Goal: Check status: Check status

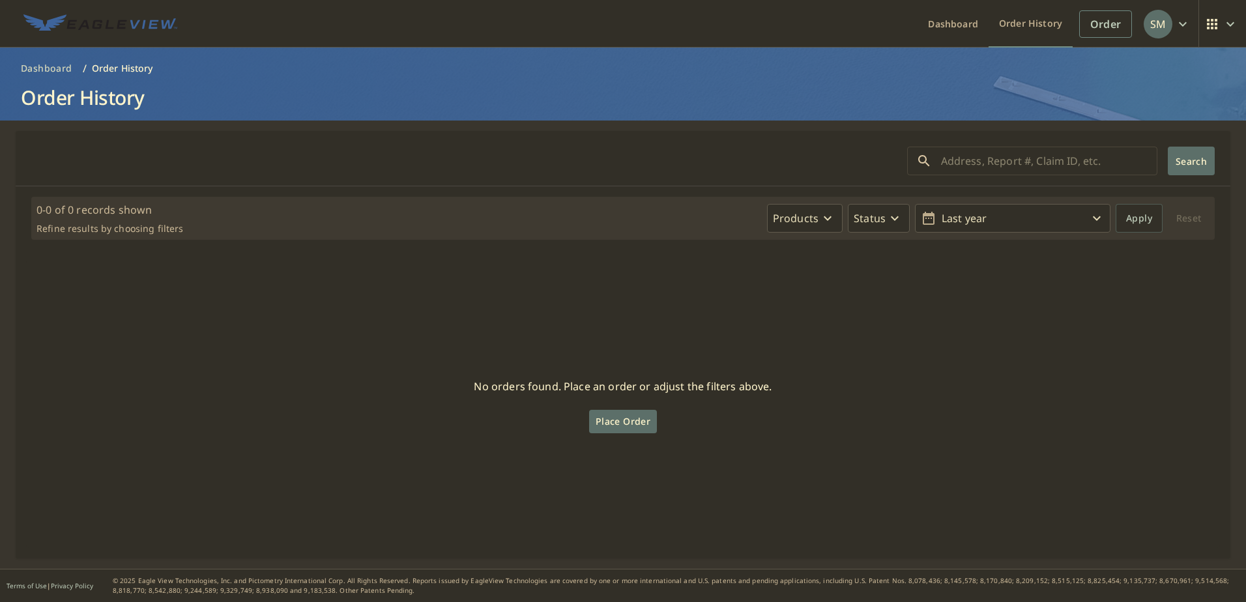
click at [974, 160] on input "text" at bounding box center [1049, 161] width 216 height 36
paste input "67777875"
type input "67777875"
click at [1180, 168] on button "Search" at bounding box center [1190, 161] width 47 height 29
click at [349, 415] on div "No orders found. Place an order or adjust the filters above. Place Order" at bounding box center [622, 404] width 1193 height 287
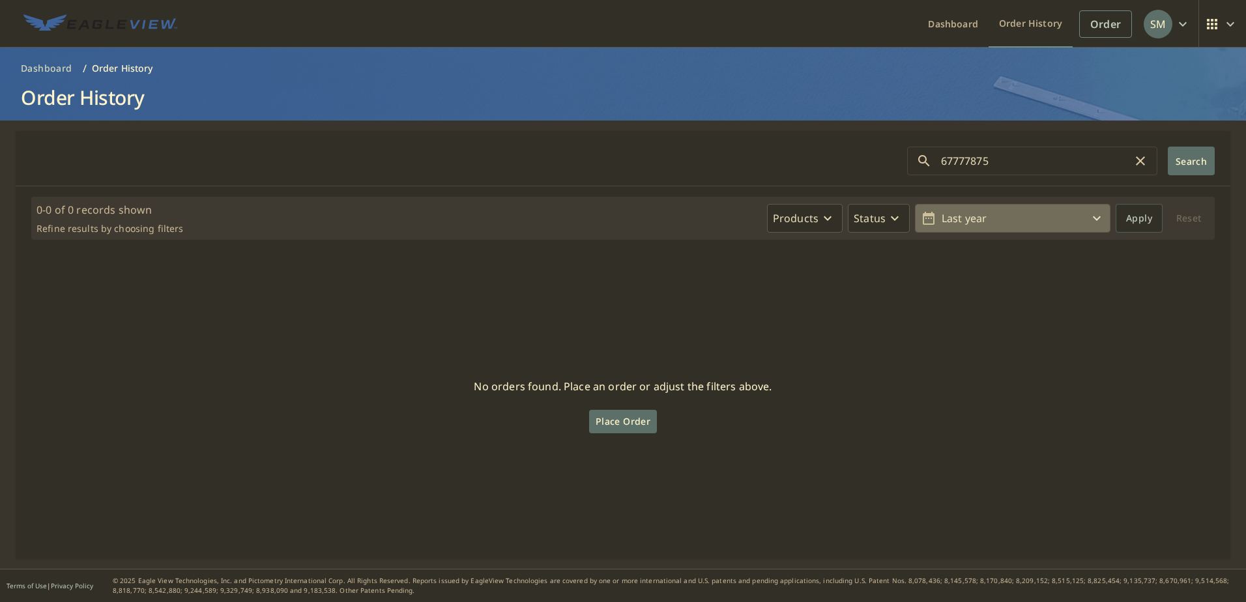
click at [1011, 222] on p "Last year" at bounding box center [1012, 218] width 152 height 23
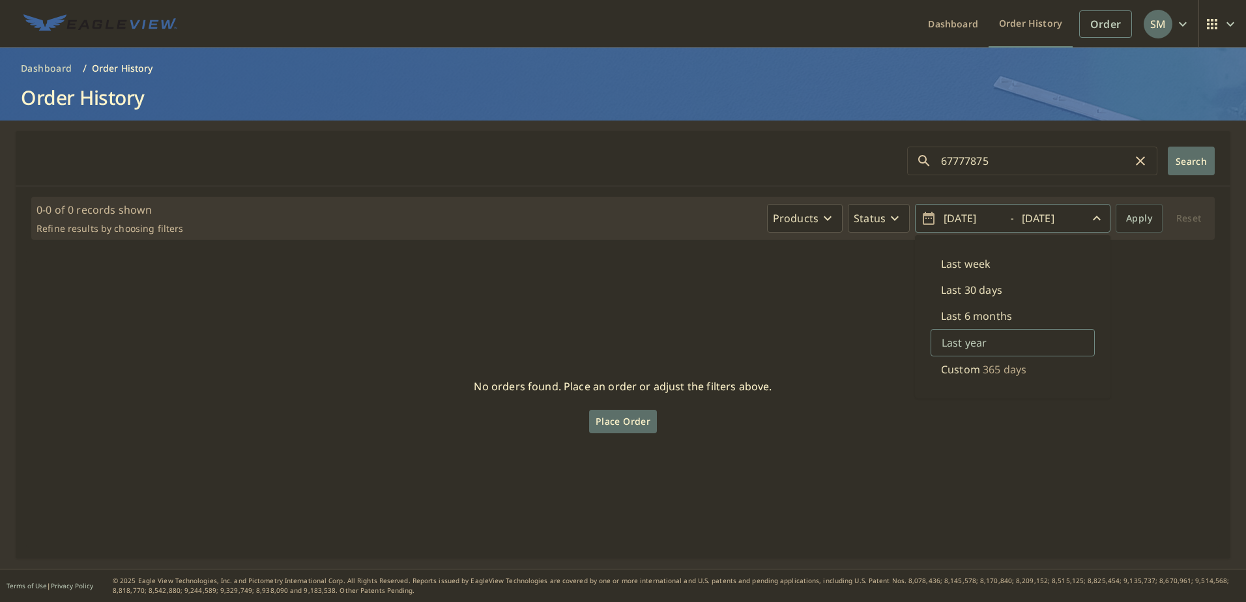
click at [790, 343] on div "No orders found. Place an order or adjust the filters above. Place Order" at bounding box center [622, 404] width 1193 height 287
click at [975, 214] on p "Last year" at bounding box center [1012, 218] width 152 height 23
click at [968, 260] on p "Last week" at bounding box center [966, 264] width 50 height 16
type input "[DATE]"
click at [1126, 218] on span "Apply" at bounding box center [1139, 218] width 26 height 16
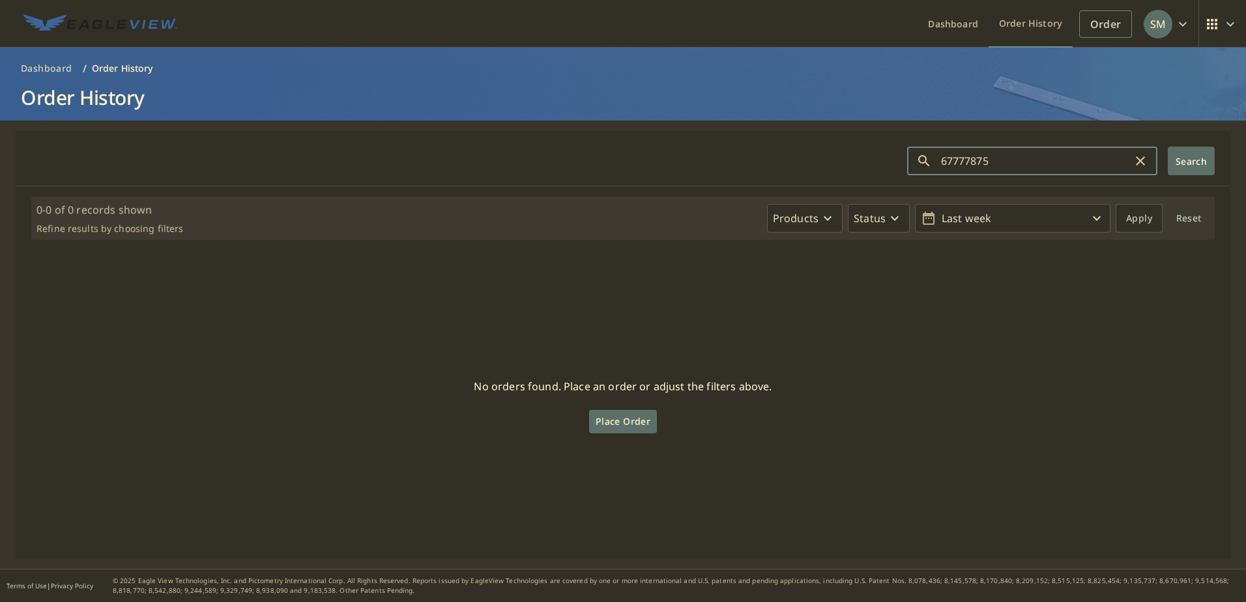
click at [1067, 156] on input "67777875" at bounding box center [1037, 161] width 192 height 36
click at [1132, 164] on icon "button" at bounding box center [1140, 161] width 16 height 16
drag, startPoint x: 975, startPoint y: 164, endPoint x: 977, endPoint y: 158, distance: 7.0
click at [975, 164] on input "text" at bounding box center [1049, 161] width 216 height 36
paste input "[STREET_ADDRESS][PERSON_NAME]"
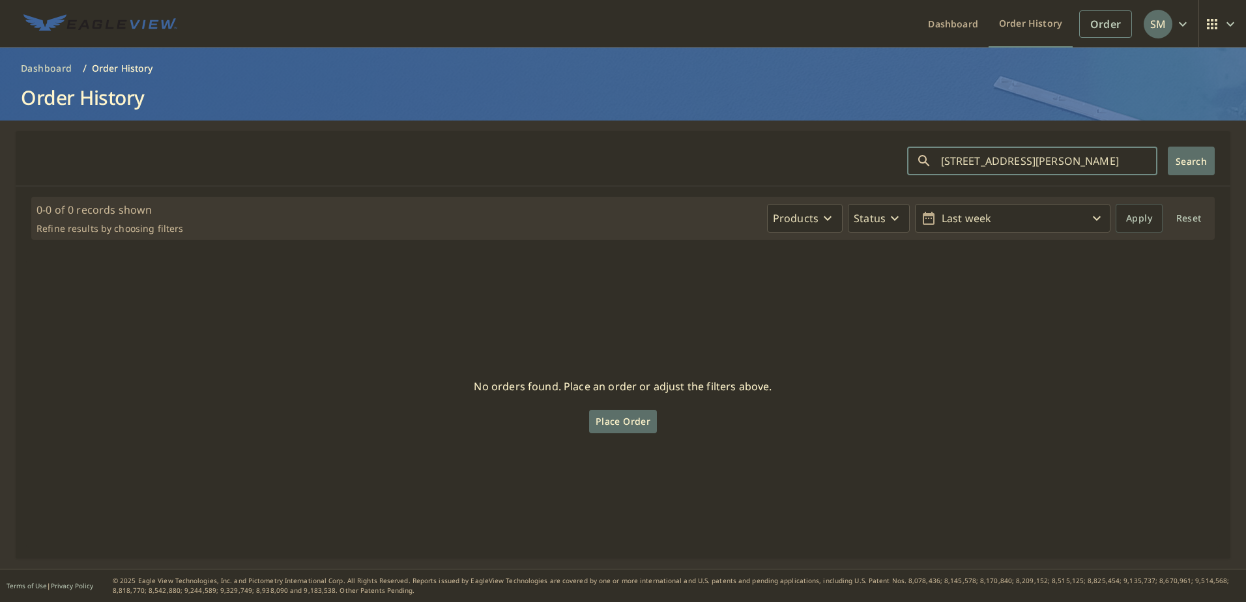
scroll to position [0, 7]
type input "[STREET_ADDRESS][PERSON_NAME]"
click at [1192, 156] on span "Search" at bounding box center [1191, 161] width 26 height 12
click at [1012, 158] on input "[STREET_ADDRESS][PERSON_NAME]" at bounding box center [1037, 161] width 192 height 36
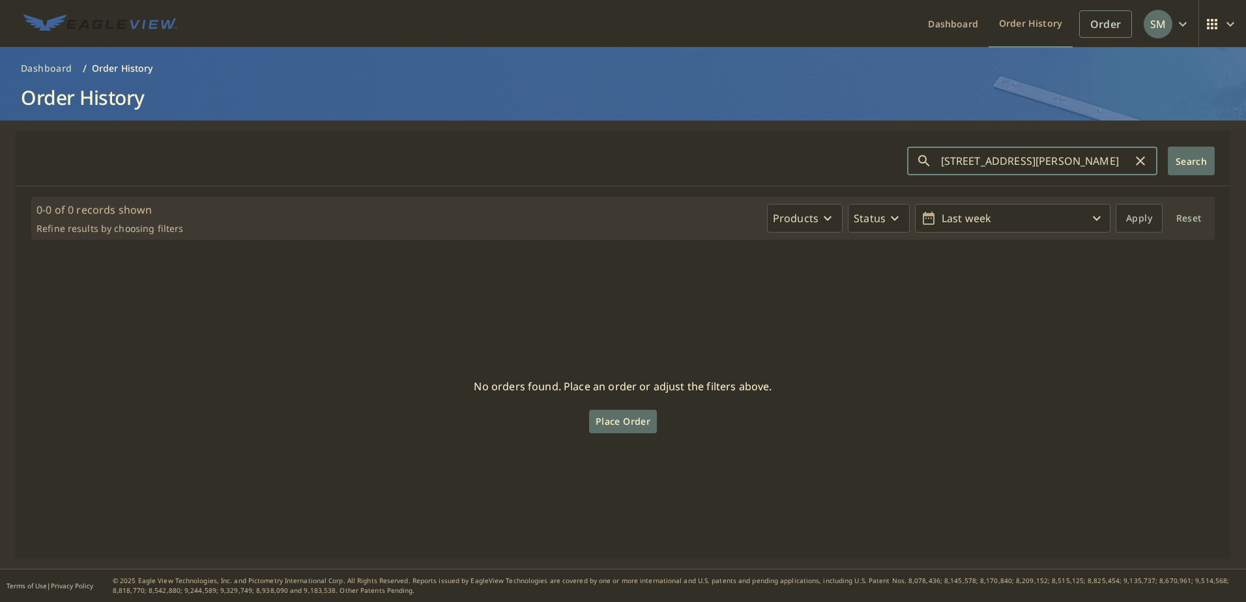
drag, startPoint x: 1012, startPoint y: 158, endPoint x: 1228, endPoint y: 177, distance: 217.1
click at [1228, 177] on main "[STREET_ADDRESS][PERSON_NAME] ​ Search 0-0 of 0 records shown Refine results by…" at bounding box center [623, 345] width 1246 height 448
type input "[STREET_ADDRESS][PERSON_NAME]"
click button "Search" at bounding box center [1190, 161] width 47 height 29
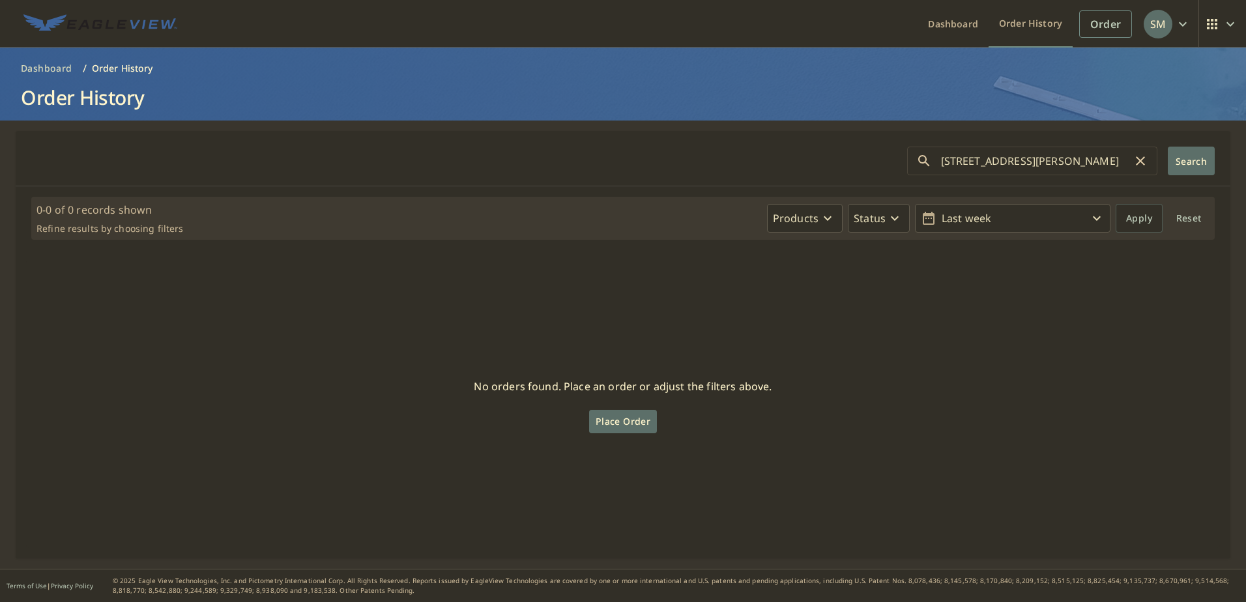
click at [1014, 164] on input "[STREET_ADDRESS][PERSON_NAME]" at bounding box center [1037, 161] width 192 height 36
drag, startPoint x: 1028, startPoint y: 162, endPoint x: 865, endPoint y: 165, distance: 162.9
click at [865, 165] on form "[STREET_ADDRESS][PERSON_NAME] ​ Search" at bounding box center [622, 161] width 1183 height 29
paste input "Gahanna"
type input "Gahanna"
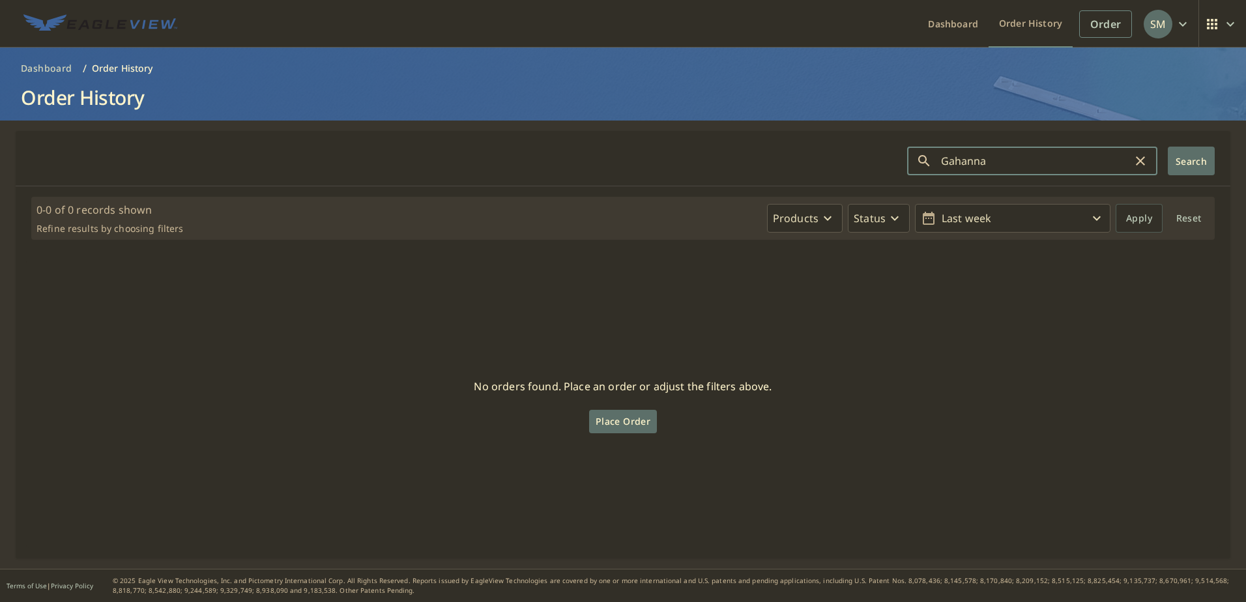
click at [1178, 167] on span "Search" at bounding box center [1191, 161] width 26 height 12
click at [1042, 170] on input "Gahanna" at bounding box center [1037, 161] width 192 height 36
drag, startPoint x: 1011, startPoint y: 167, endPoint x: 916, endPoint y: 154, distance: 96.1
click at [924, 158] on div "Gahanna ​" at bounding box center [1032, 161] width 250 height 29
paste input "742"
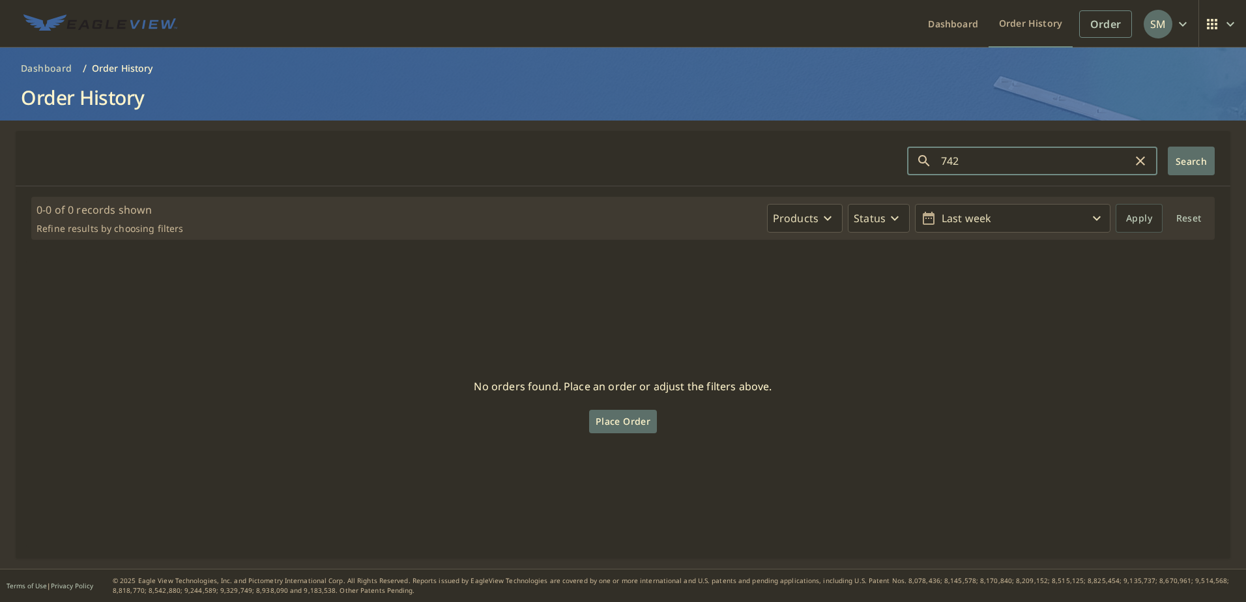
type input "742"
click at [1178, 156] on span "Search" at bounding box center [1191, 161] width 26 height 12
click at [1017, 221] on p "Last week" at bounding box center [1012, 218] width 152 height 23
click at [950, 341] on p "Last year" at bounding box center [963, 343] width 45 height 16
type input "[DATE]"
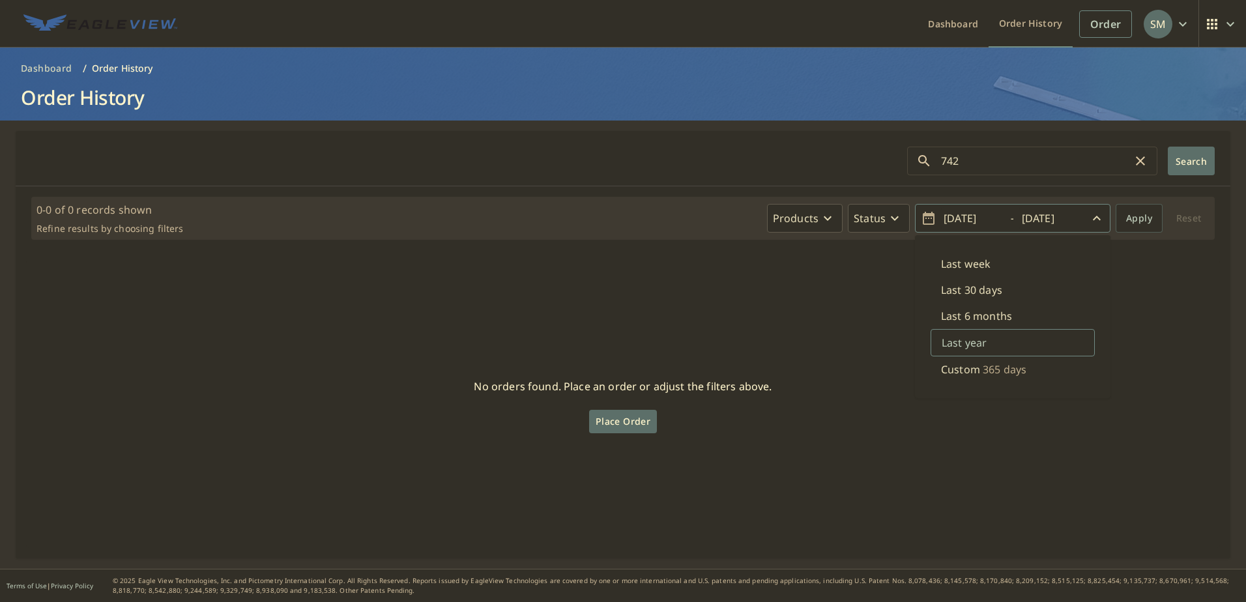
click at [1176, 169] on button "Search" at bounding box center [1190, 161] width 47 height 29
click at [994, 161] on input "742" at bounding box center [1037, 161] width 192 height 36
paste input "Gahanna"
type input "Gahanna"
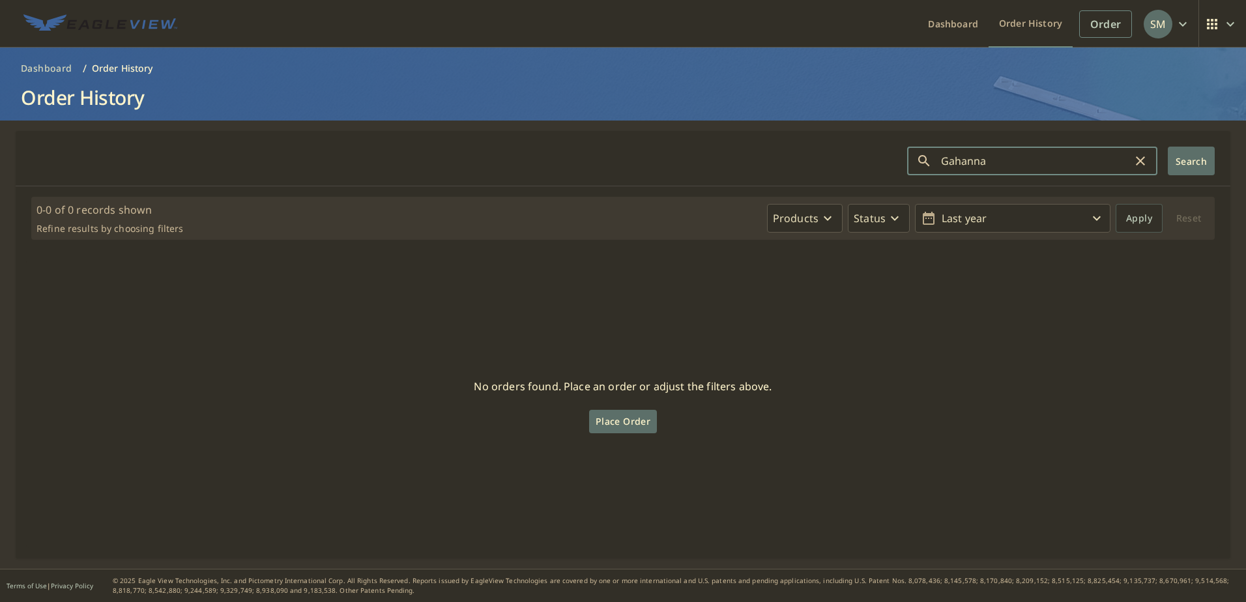
click at [1197, 149] on button "Search" at bounding box center [1190, 161] width 47 height 29
click at [952, 162] on input "Gahanna" at bounding box center [1037, 161] width 192 height 36
paste input "43230"
type input "43230"
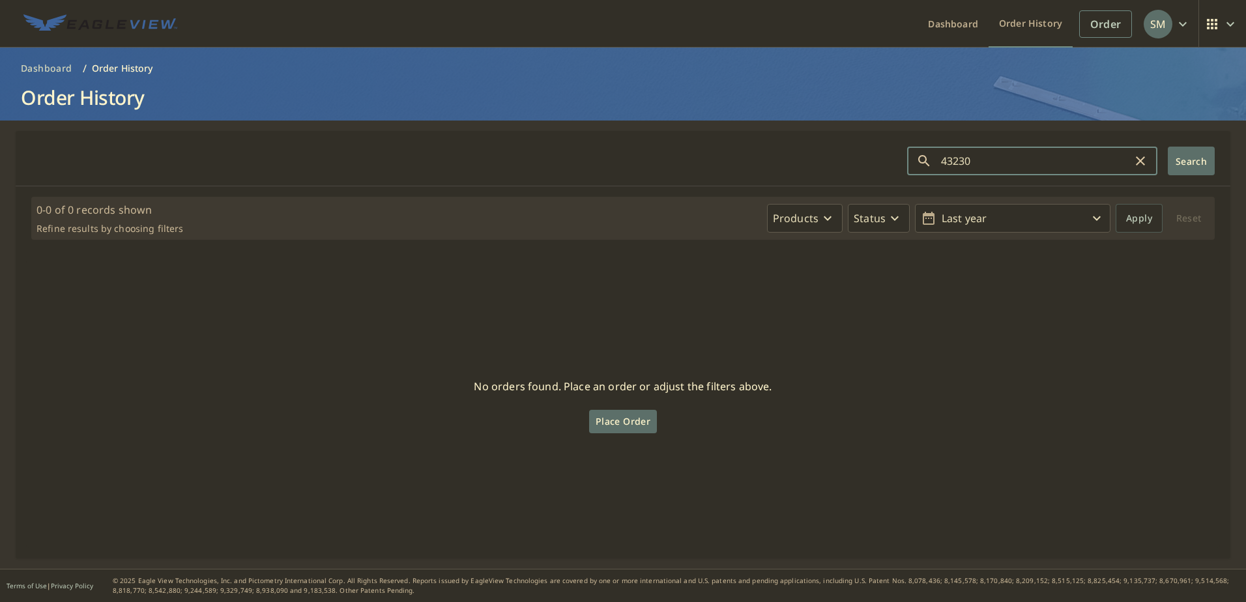
click at [1179, 157] on span "Search" at bounding box center [1191, 161] width 26 height 12
click at [1135, 162] on icon "button" at bounding box center [1139, 160] width 9 height 9
click at [1018, 165] on input "text" at bounding box center [1049, 161] width 216 height 36
paste input "[STREET_ADDRESS][PERSON_NAME]"
type input "[STREET_ADDRESS][PERSON_NAME]"
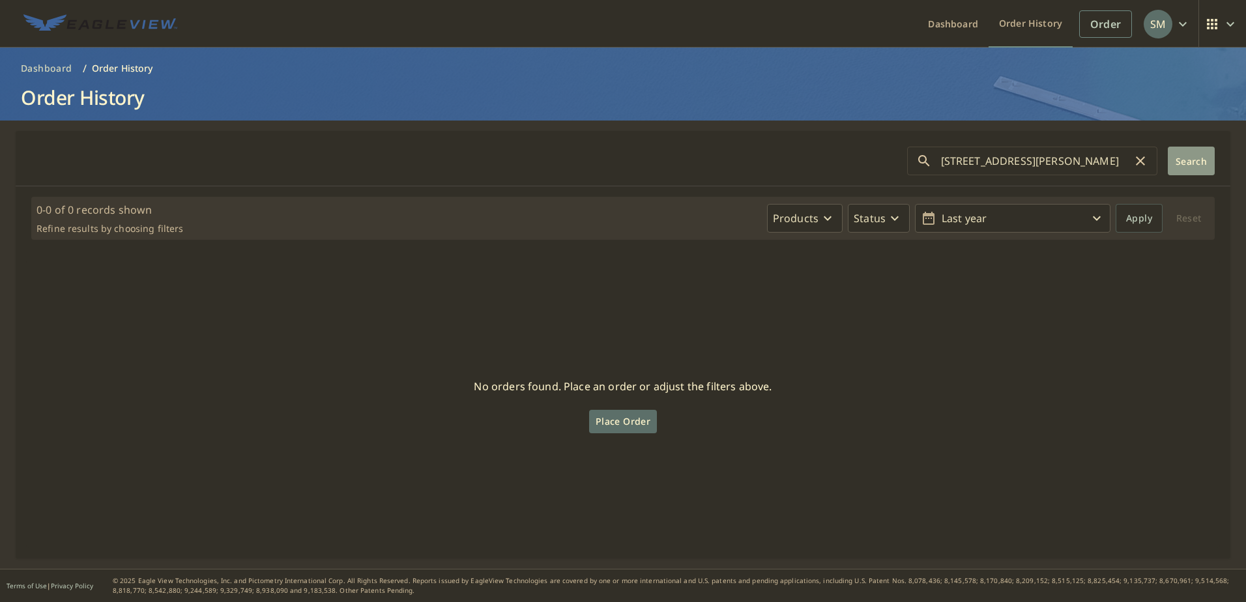
click at [1178, 158] on span "Search" at bounding box center [1191, 161] width 26 height 12
click at [1132, 165] on icon "button" at bounding box center [1140, 161] width 16 height 16
click at [960, 20] on link "Dashboard" at bounding box center [952, 24] width 71 height 48
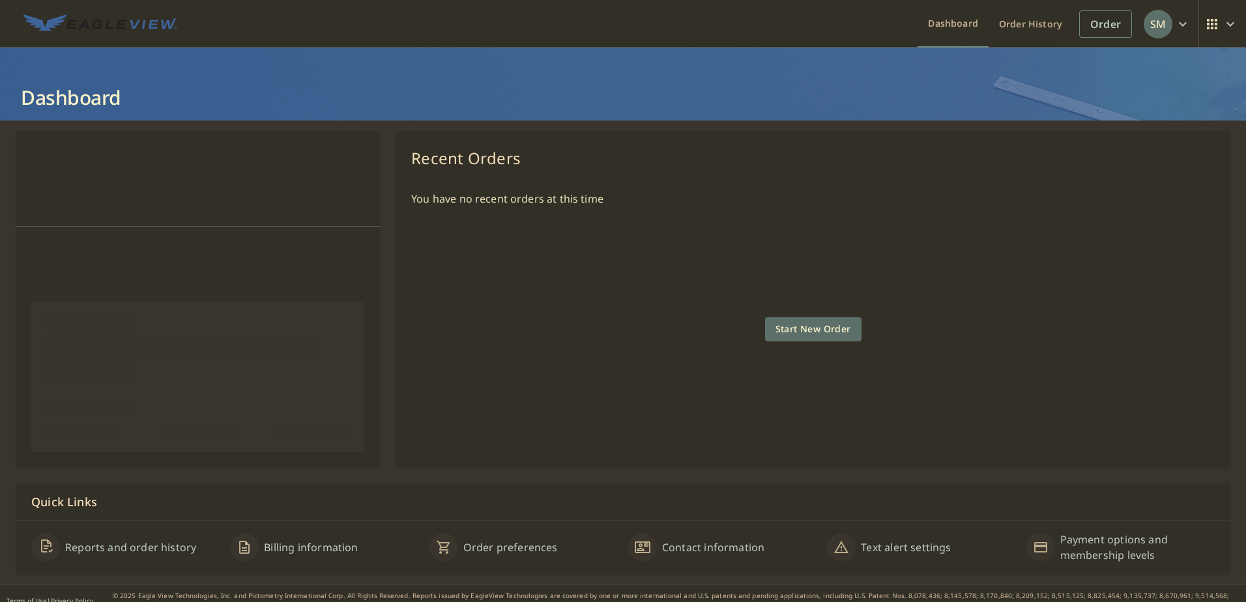
scroll to position [15, 0]
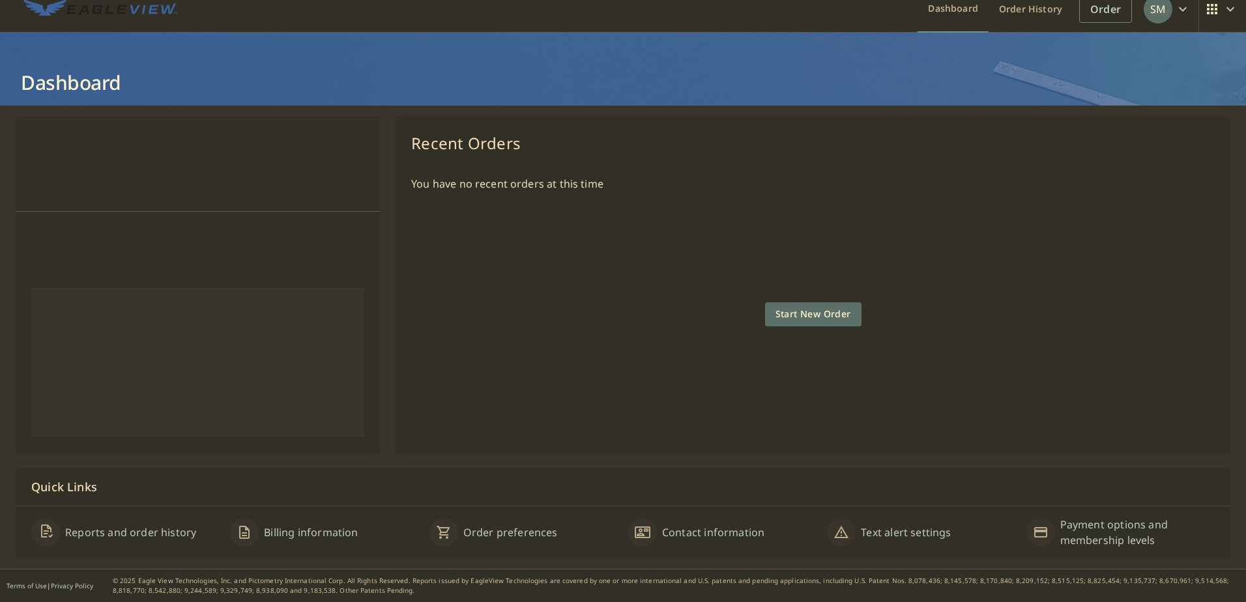
click at [632, 364] on div "You have no recent orders at this time Start New Order" at bounding box center [812, 301] width 803 height 272
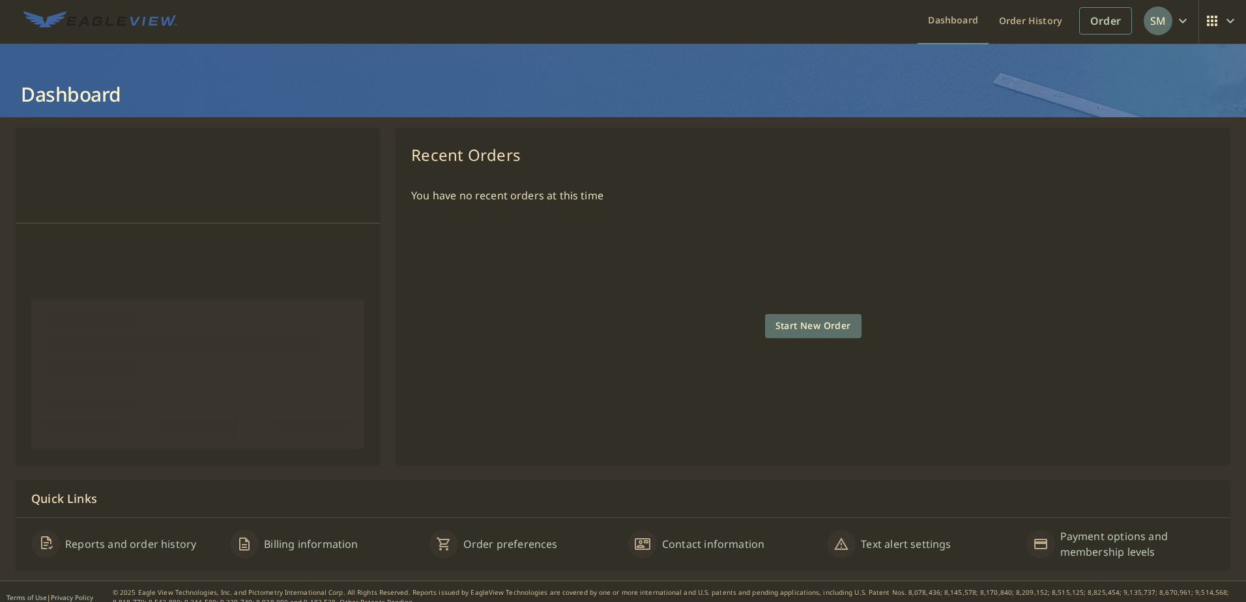
scroll to position [0, 0]
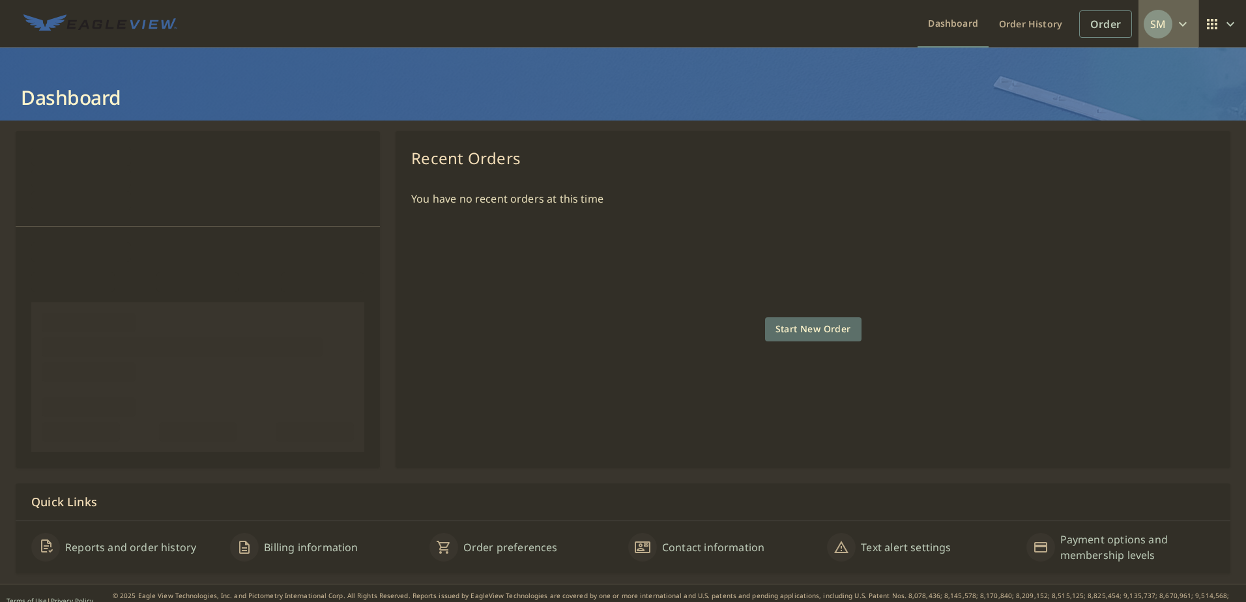
click at [1176, 17] on icon "button" at bounding box center [1183, 24] width 16 height 16
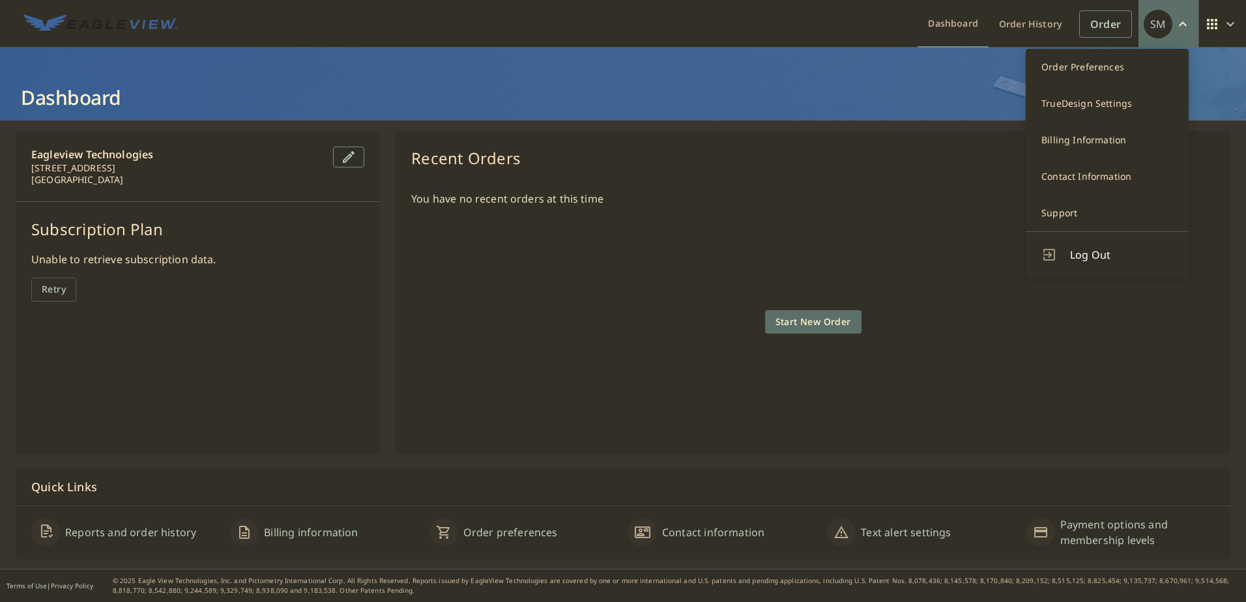
click at [276, 358] on div "Eagleview Technologies [STREET_ADDRESS] Subscription Plan Unable to retrieve su…" at bounding box center [198, 292] width 364 height 322
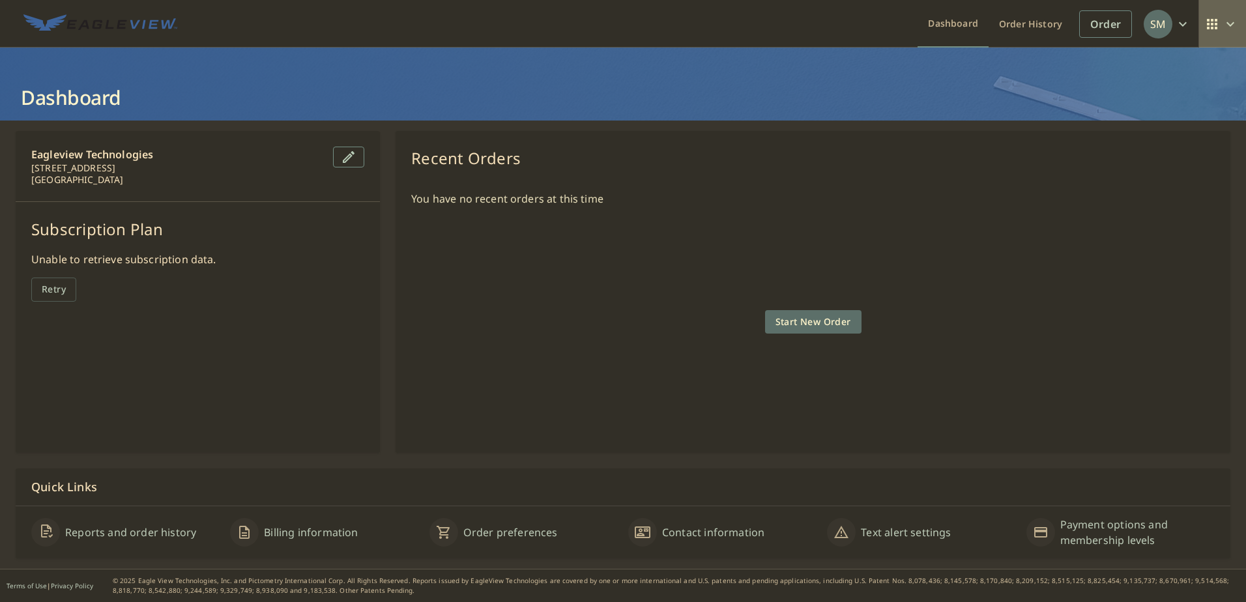
click at [1222, 30] on icon "button" at bounding box center [1230, 24] width 16 height 16
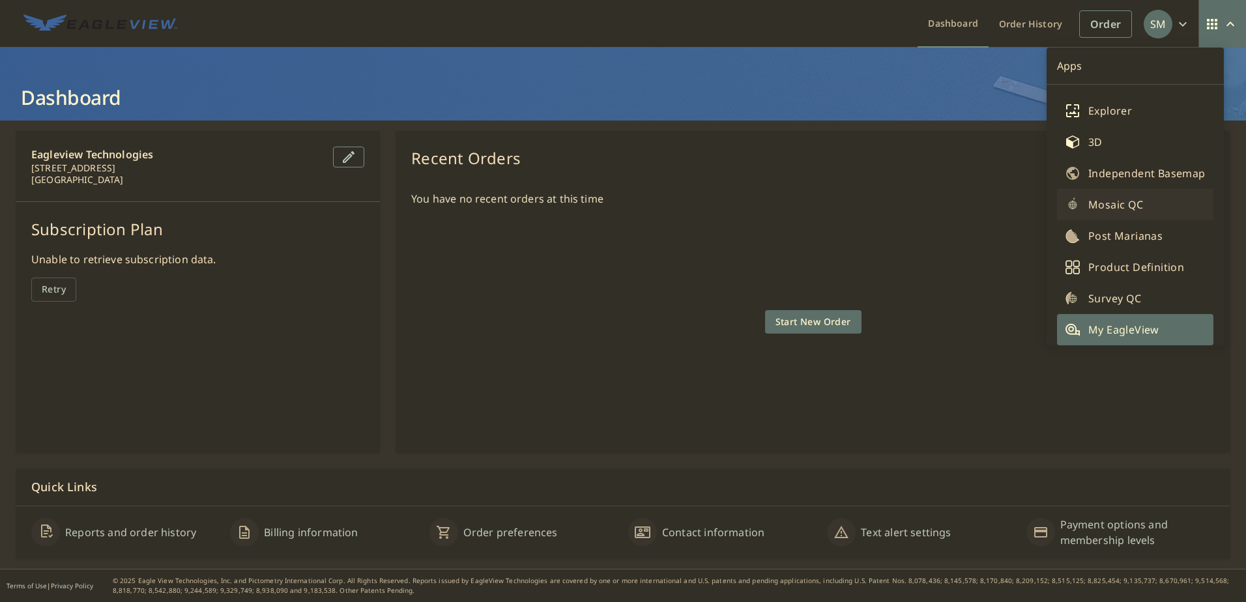
scroll to position [20, 0]
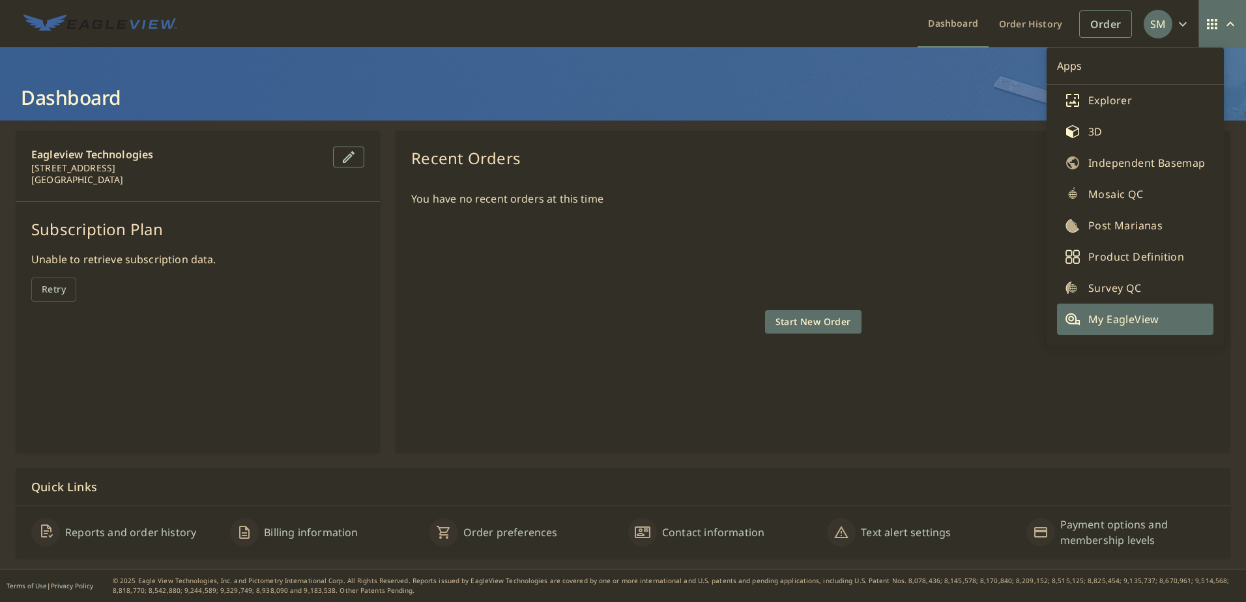
click at [803, 257] on div "You have no recent orders at this time Start New Order" at bounding box center [812, 308] width 803 height 257
